Goal: Task Accomplishment & Management: Use online tool/utility

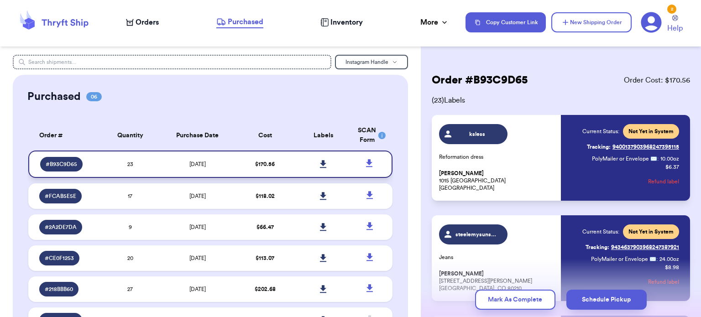
click at [364, 163] on icon at bounding box center [369, 163] width 11 height 11
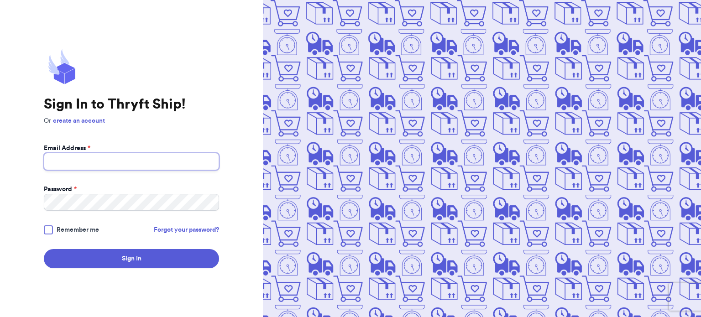
type input "[EMAIL_ADDRESS][DOMAIN_NAME]"
click at [45, 231] on div at bounding box center [48, 230] width 9 height 9
click at [0, 0] on input "Remember me" at bounding box center [0, 0] width 0 height 0
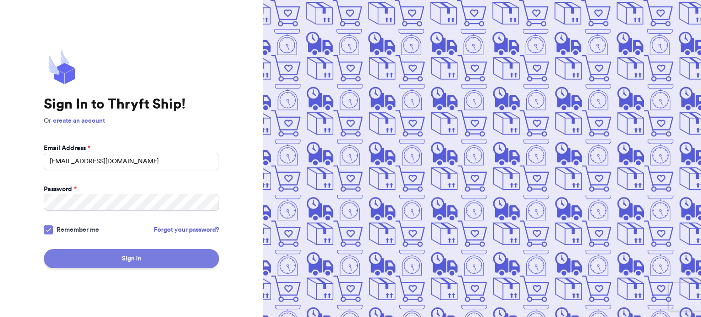
click at [110, 255] on button "Sign In" at bounding box center [131, 258] width 175 height 19
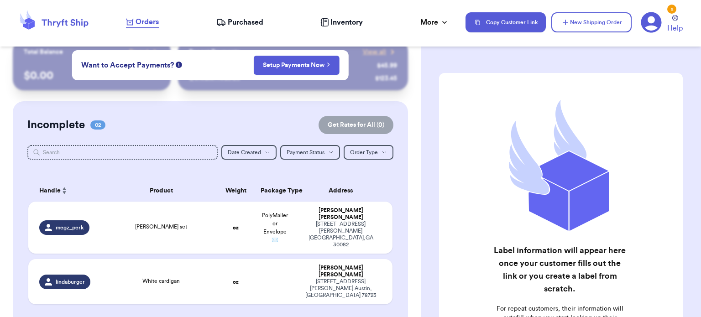
scroll to position [3, 0]
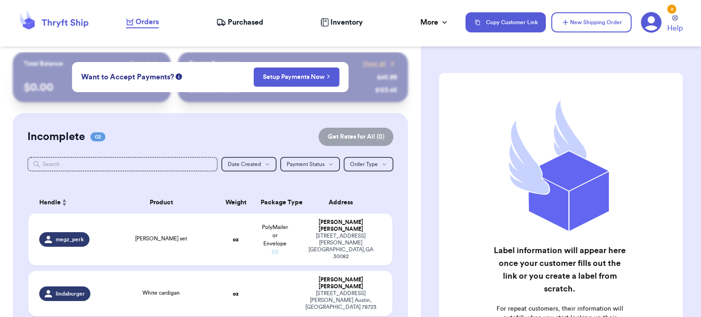
click at [243, 19] on span "Purchased" at bounding box center [246, 22] width 36 height 11
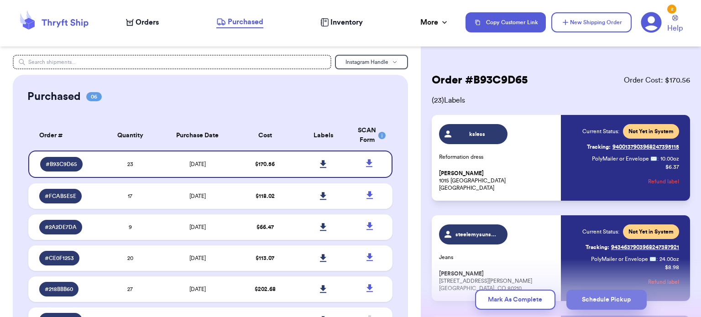
click at [580, 298] on button "Schedule Pickup" at bounding box center [607, 300] width 80 height 20
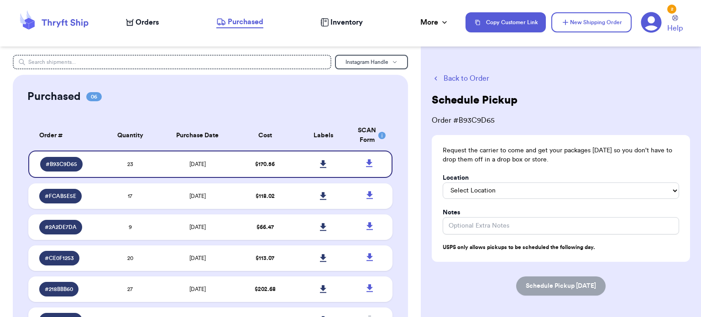
click at [573, 199] on div "Request the carrier to come and get your packages [DATE] so you don't have to d…" at bounding box center [561, 198] width 258 height 127
click at [563, 192] on select "Select Location In/At Mailbox On the Porch Front Door Back Door Side Door Knock…" at bounding box center [561, 191] width 237 height 16
select select "On the Porch"
click at [443, 183] on select "Select Location In/At Mailbox On the Porch Front Door Back Door Side Door Knock…" at bounding box center [561, 191] width 237 height 16
click at [563, 286] on button "Schedule Pickup [DATE]" at bounding box center [560, 286] width 89 height 19
